Goal: Transaction & Acquisition: Purchase product/service

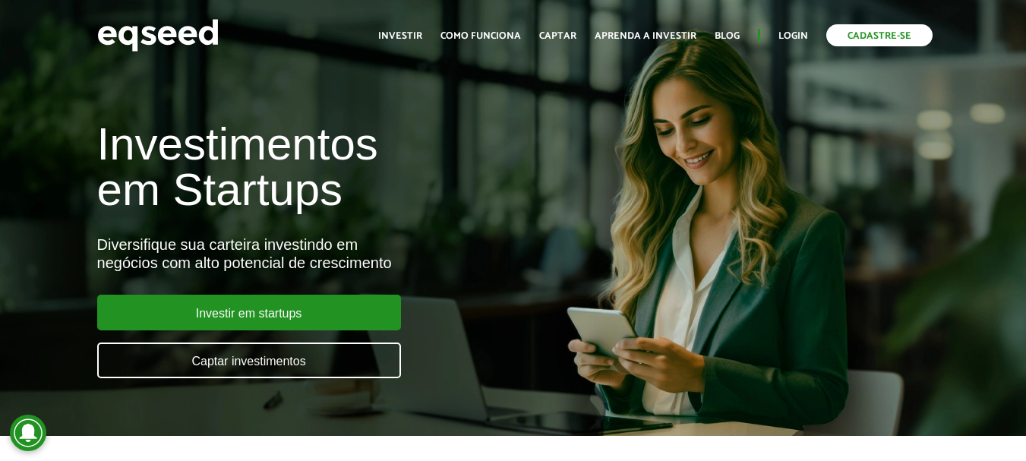
click at [879, 37] on link "Cadastre-se" at bounding box center [879, 35] width 106 height 22
click at [791, 38] on link "Login" at bounding box center [794, 36] width 30 height 10
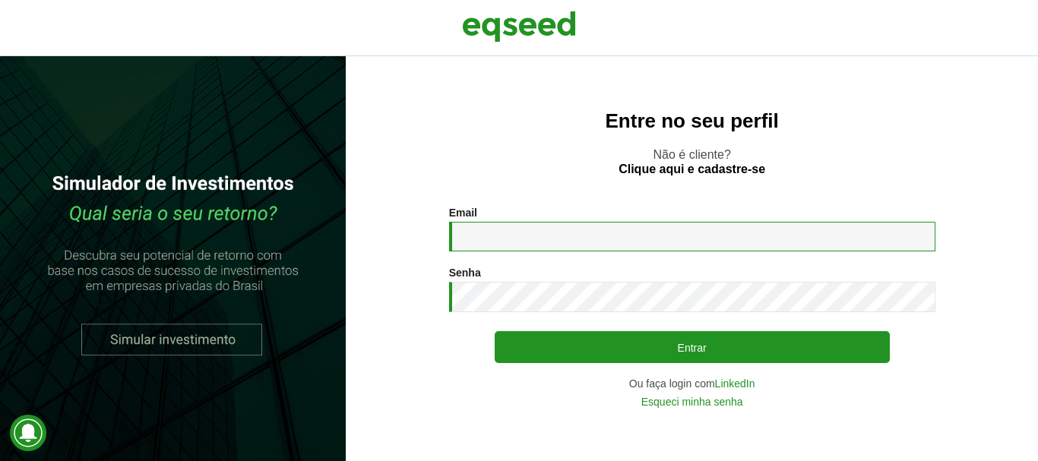
click at [493, 238] on input "Email *" at bounding box center [692, 237] width 486 height 30
type input "**********"
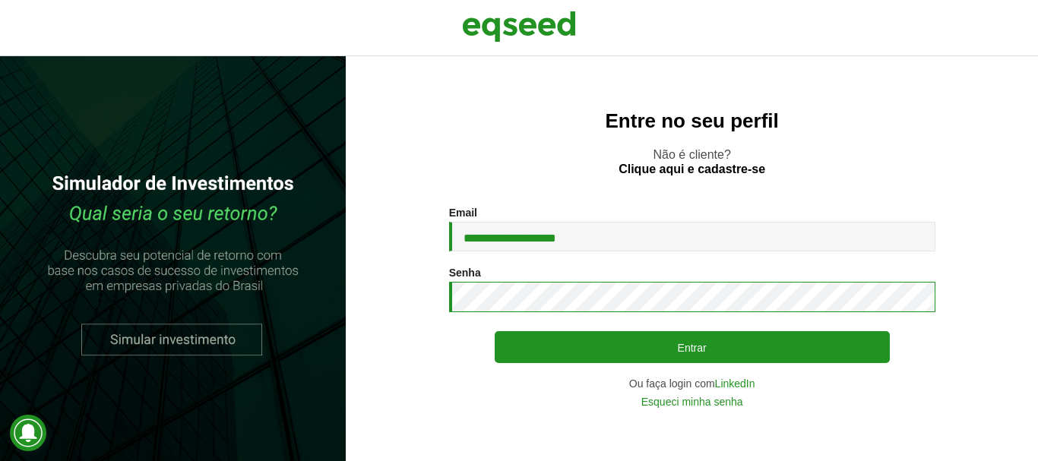
click at [494, 331] on button "Entrar" at bounding box center [691, 347] width 395 height 32
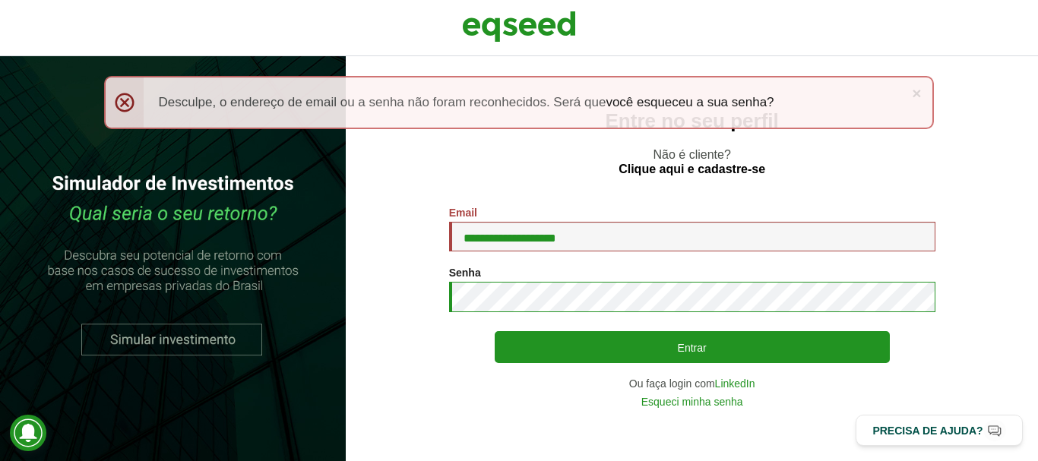
click at [494, 331] on button "Entrar" at bounding box center [691, 347] width 395 height 32
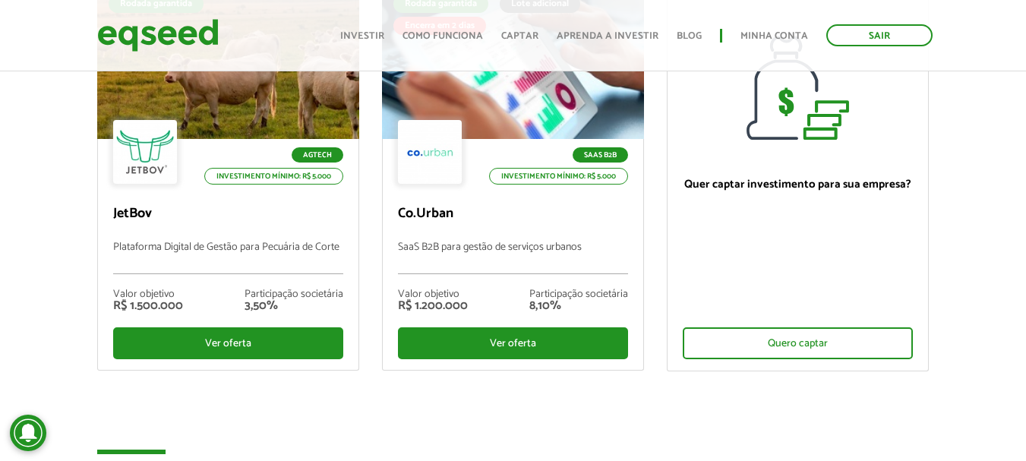
scroll to position [228, 0]
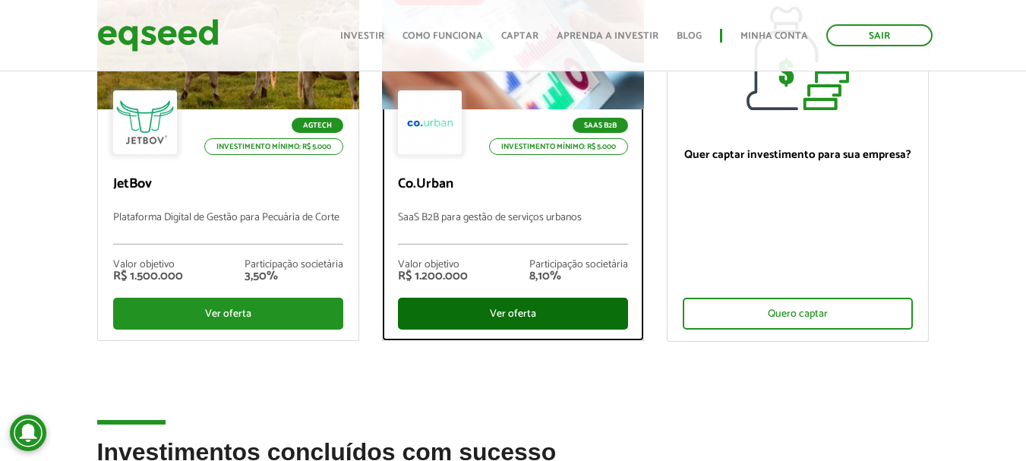
click at [510, 308] on div "Ver oferta" at bounding box center [513, 314] width 230 height 32
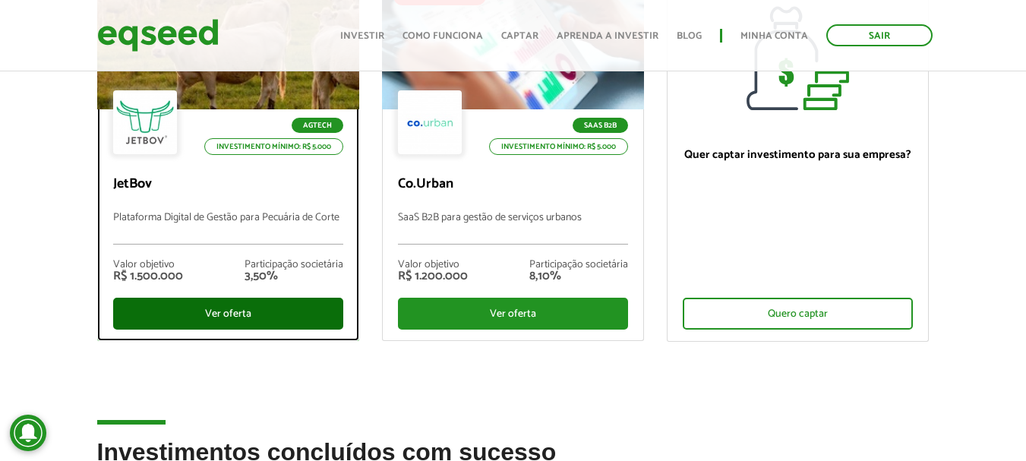
click at [286, 314] on div "Ver oferta" at bounding box center [228, 314] width 230 height 32
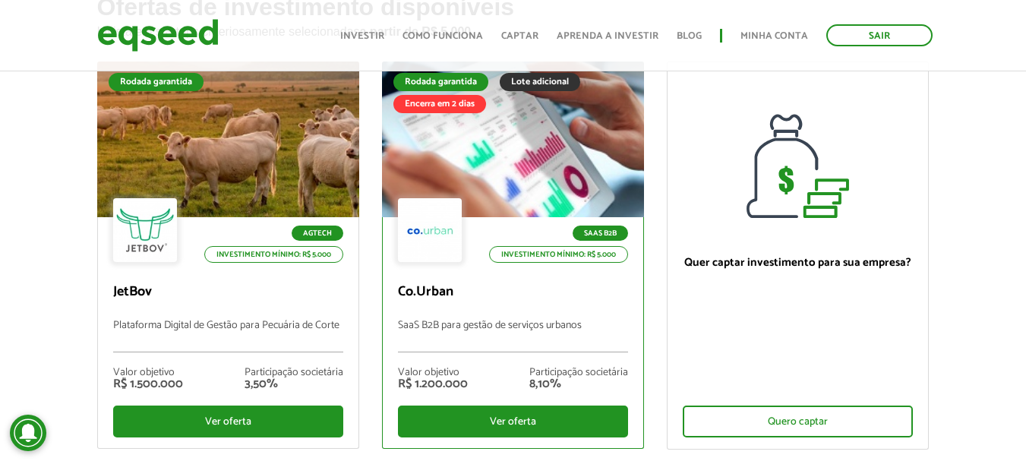
scroll to position [76, 0]
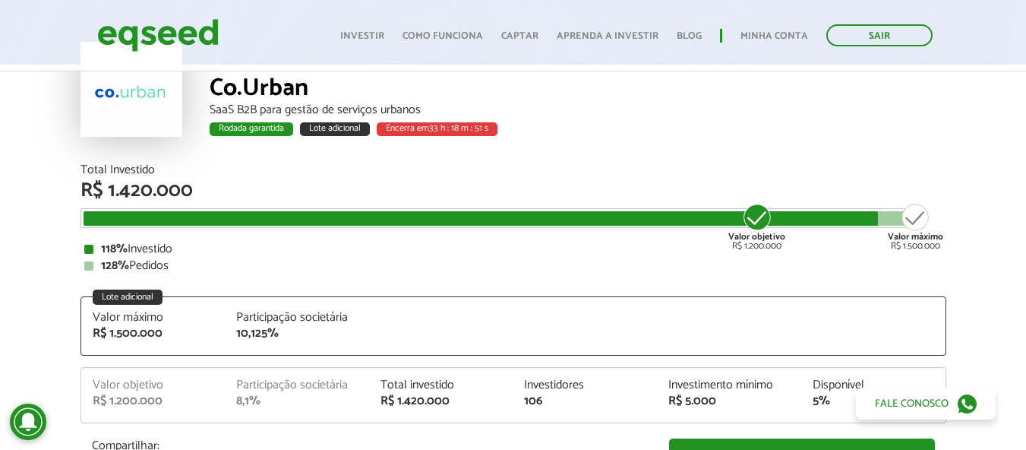
scroll to position [76, 0]
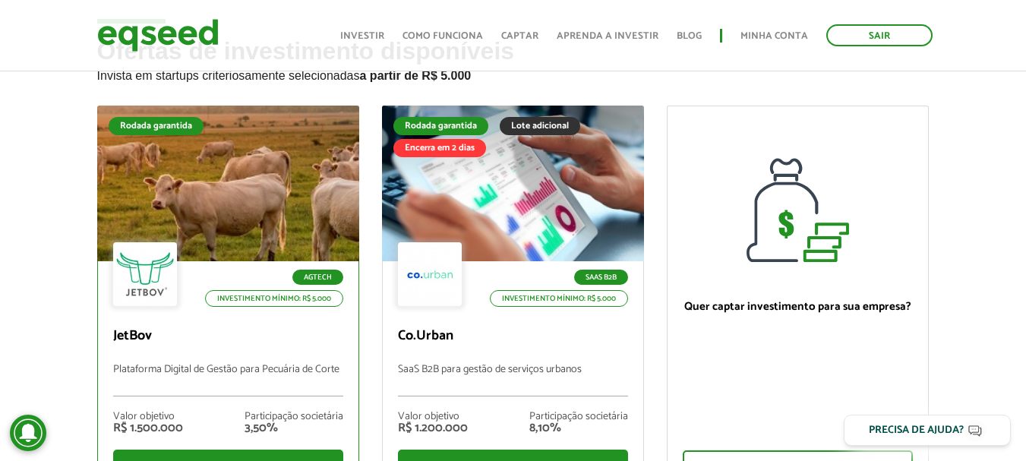
scroll to position [152, 0]
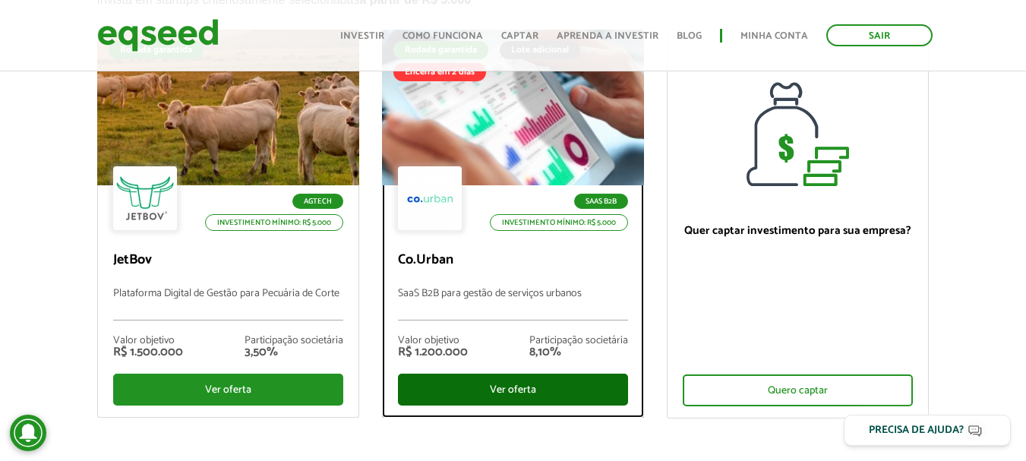
click at [437, 385] on div "Ver oferta" at bounding box center [513, 390] width 230 height 32
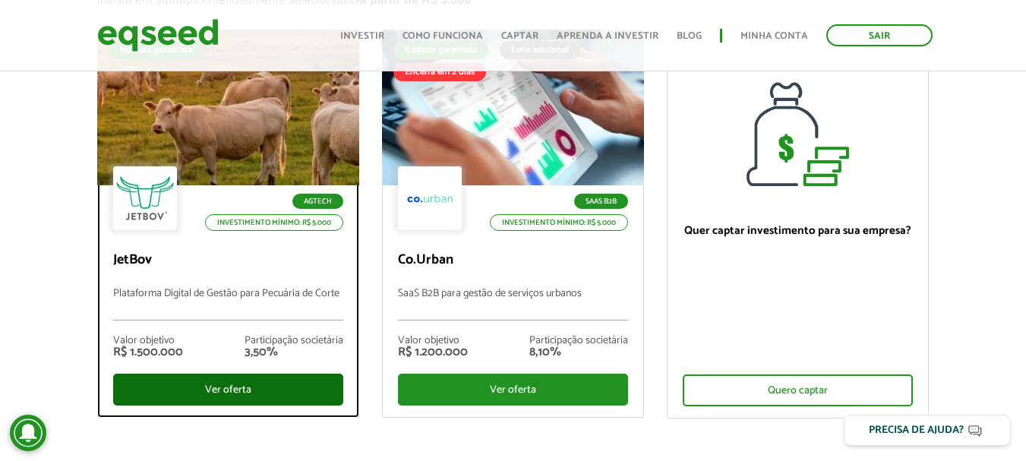
click at [204, 376] on div "Ver oferta" at bounding box center [228, 390] width 230 height 32
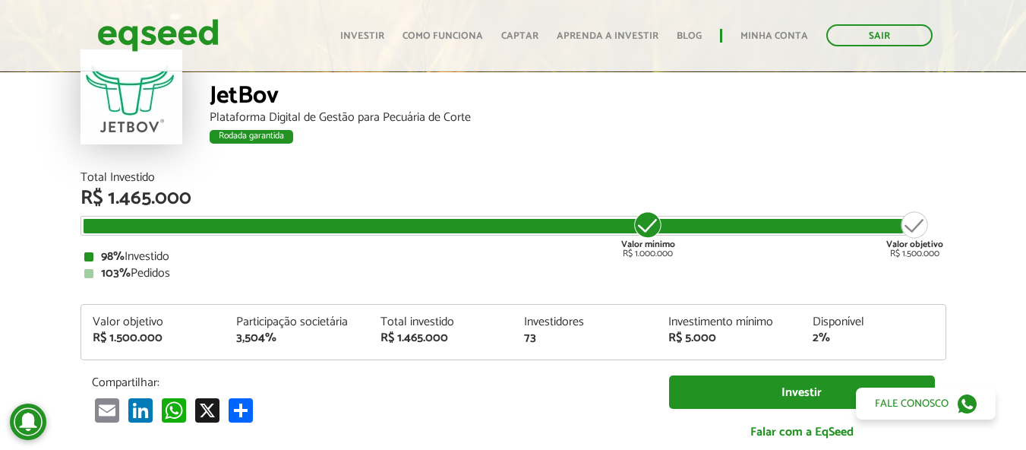
scroll to position [53, 0]
